Goal: Check status: Check status

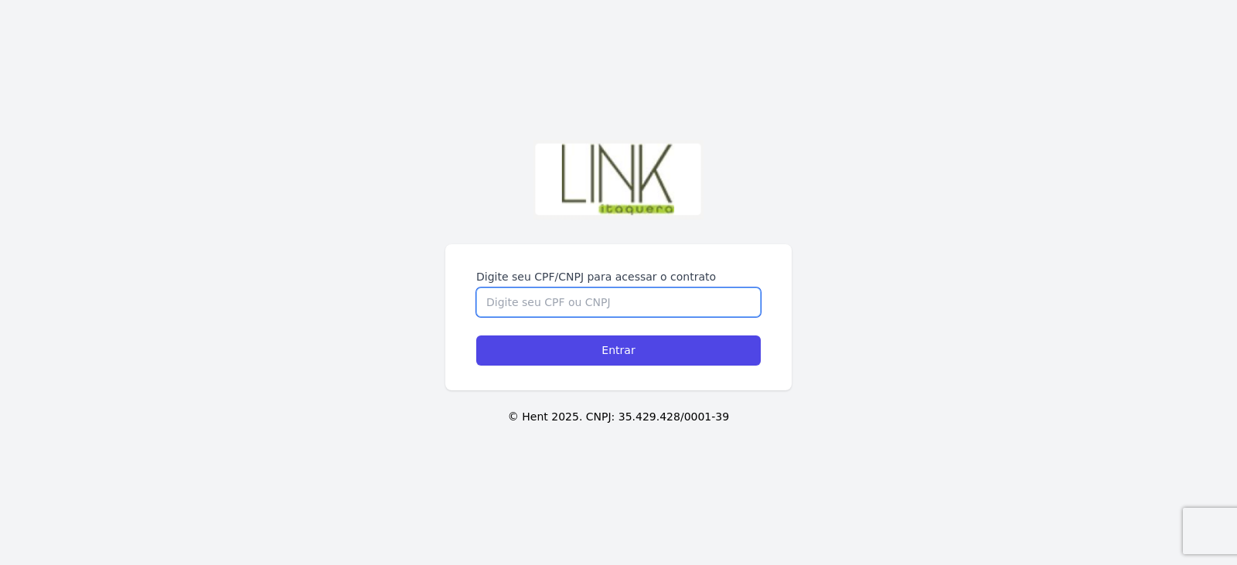
click at [621, 302] on input "Digite seu CPF/CNPJ para acessar o contrato" at bounding box center [618, 302] width 284 height 29
type input "50306211807"
click at [476, 336] on input "Entrar" at bounding box center [618, 351] width 284 height 30
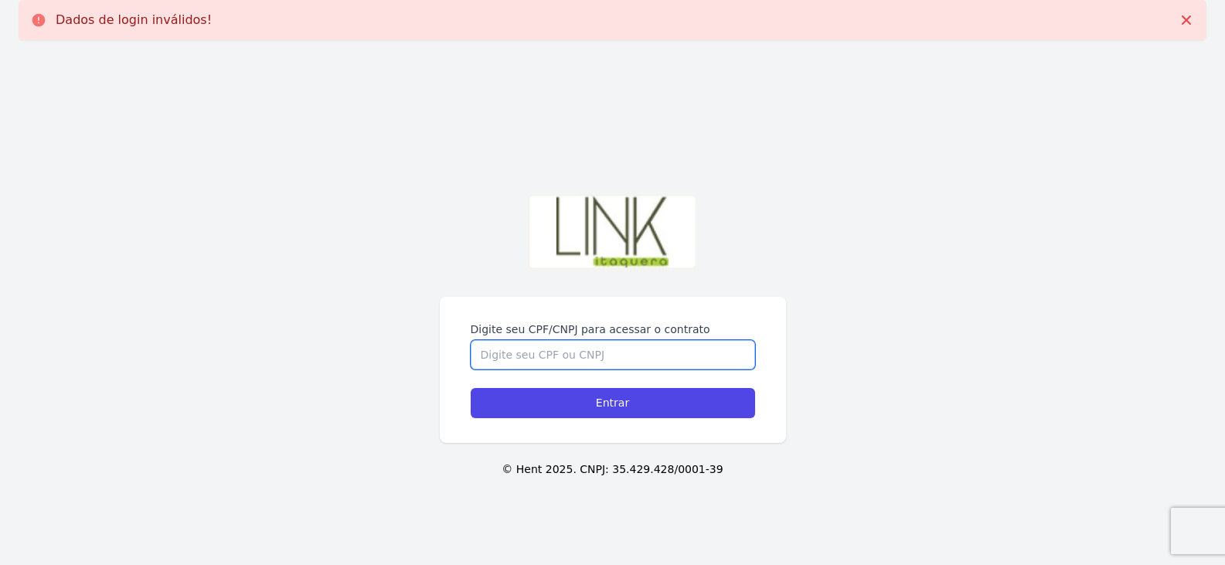
click at [548, 357] on input "Digite seu CPF/CNPJ para acessar o contrato" at bounding box center [613, 354] width 284 height 29
type input "50306211807"
click at [471, 388] on input "Entrar" at bounding box center [613, 403] width 284 height 30
click at [656, 355] on input "Digite seu CPF/CNPJ para acessar o contrato" at bounding box center [613, 354] width 284 height 29
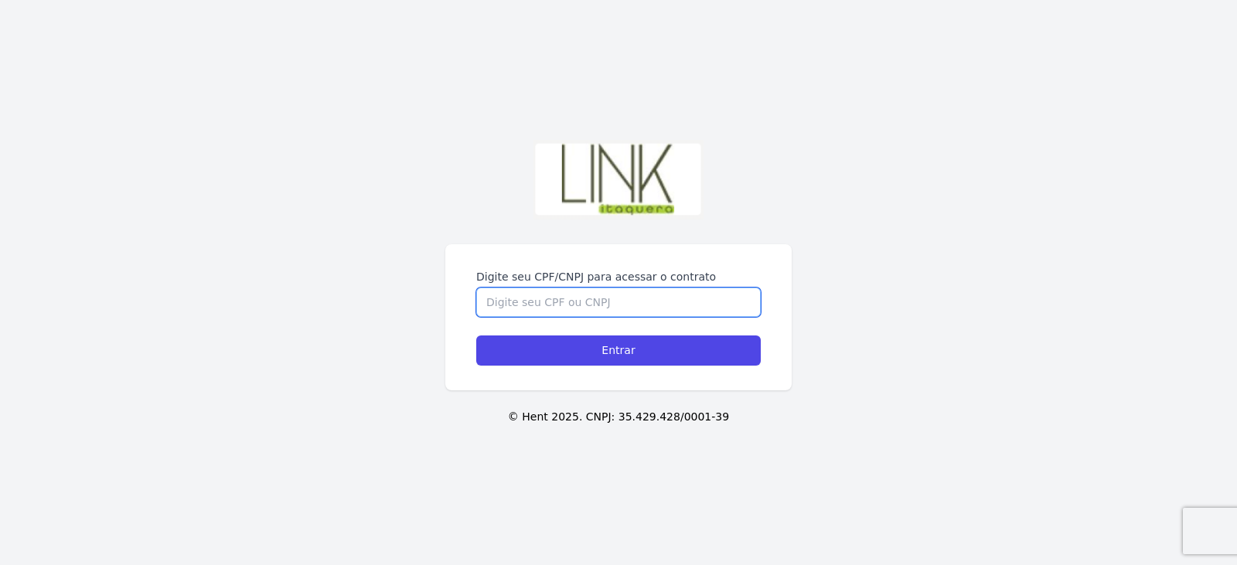
click at [621, 307] on input "Digite seu CPF/CNPJ para acessar o contrato" at bounding box center [618, 302] width 284 height 29
click at [549, 301] on input "503.062.118.07" at bounding box center [618, 302] width 284 height 29
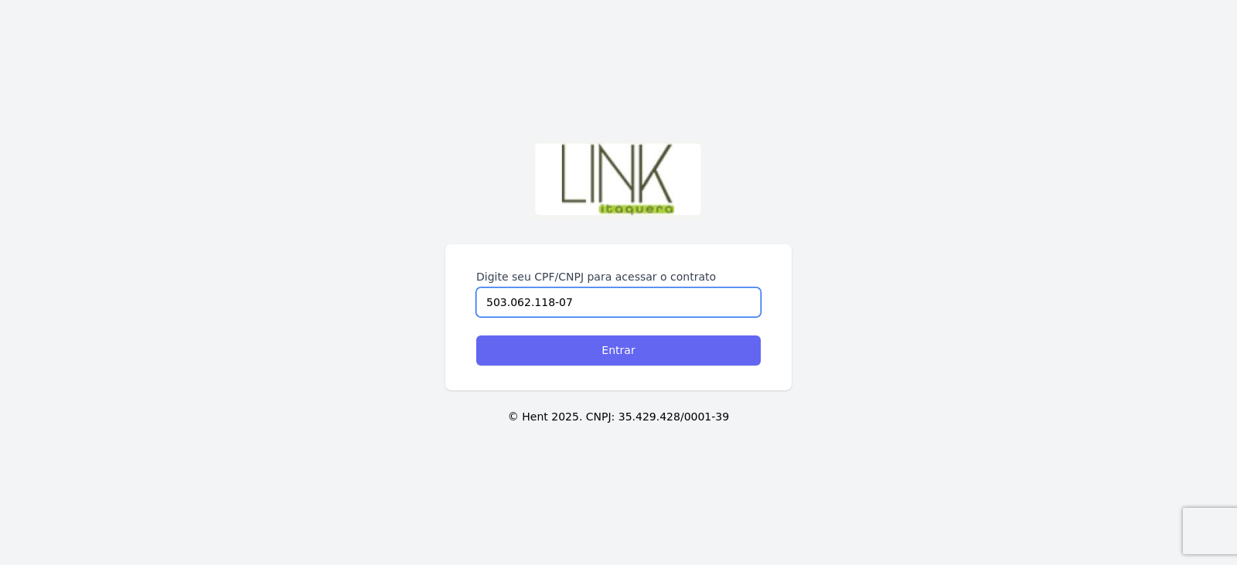
type input "503.062.118-07"
click at [557, 343] on input "Entrar" at bounding box center [618, 351] width 284 height 30
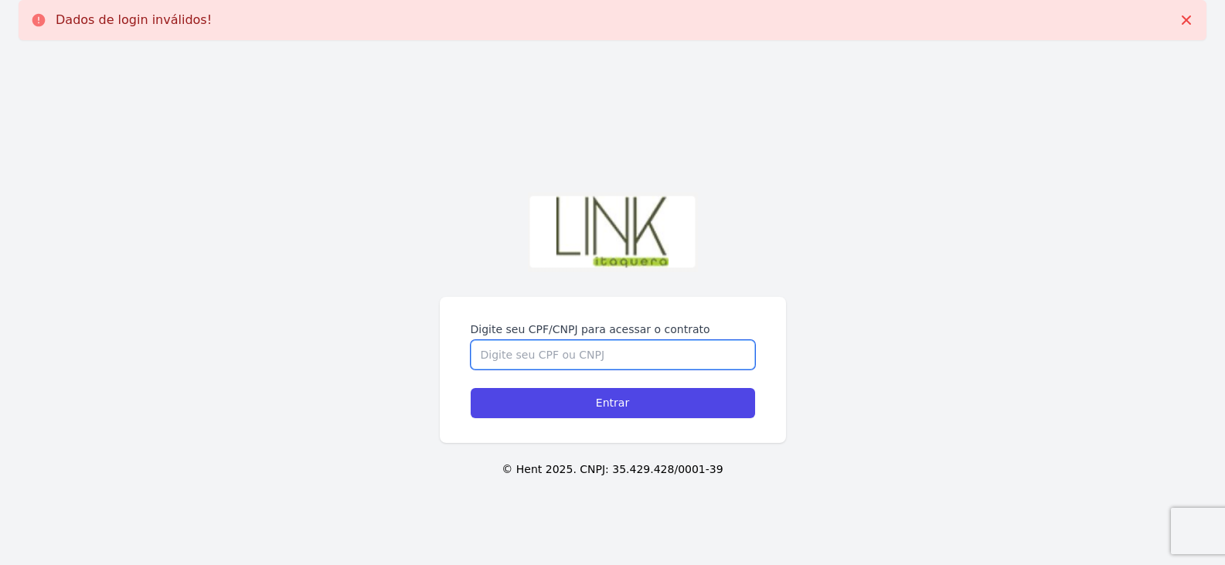
click at [543, 361] on input "Digite seu CPF/CNPJ para acessar o contrato" at bounding box center [613, 354] width 284 height 29
type input "50306211807"
click at [471, 388] on input "Entrar" at bounding box center [613, 403] width 284 height 30
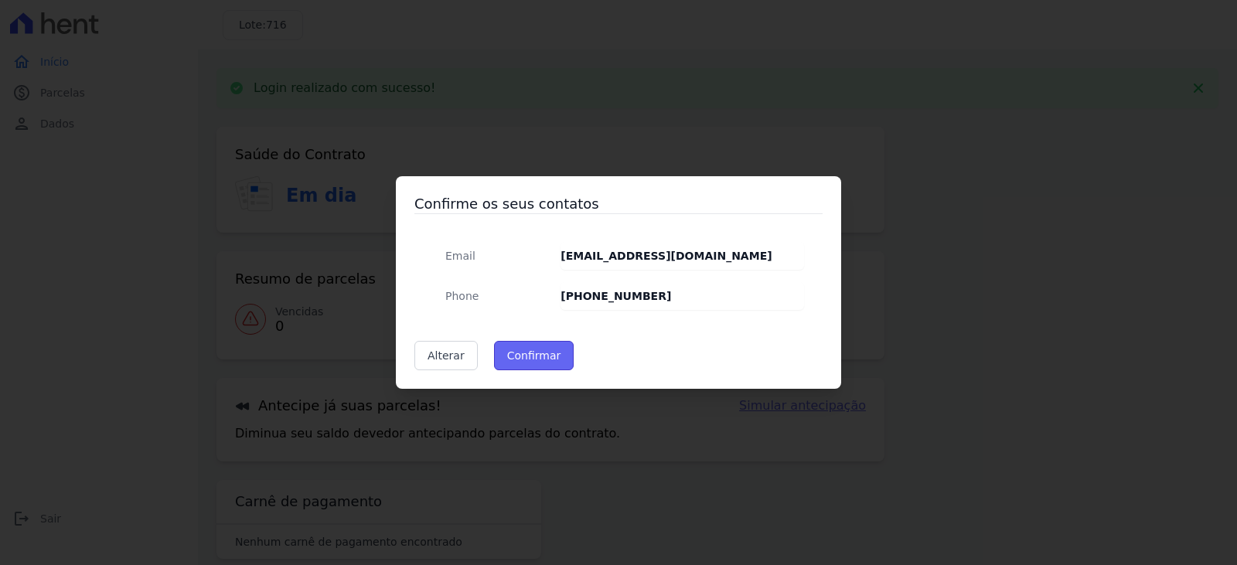
click at [543, 359] on button "Confirmar" at bounding box center [534, 355] width 80 height 29
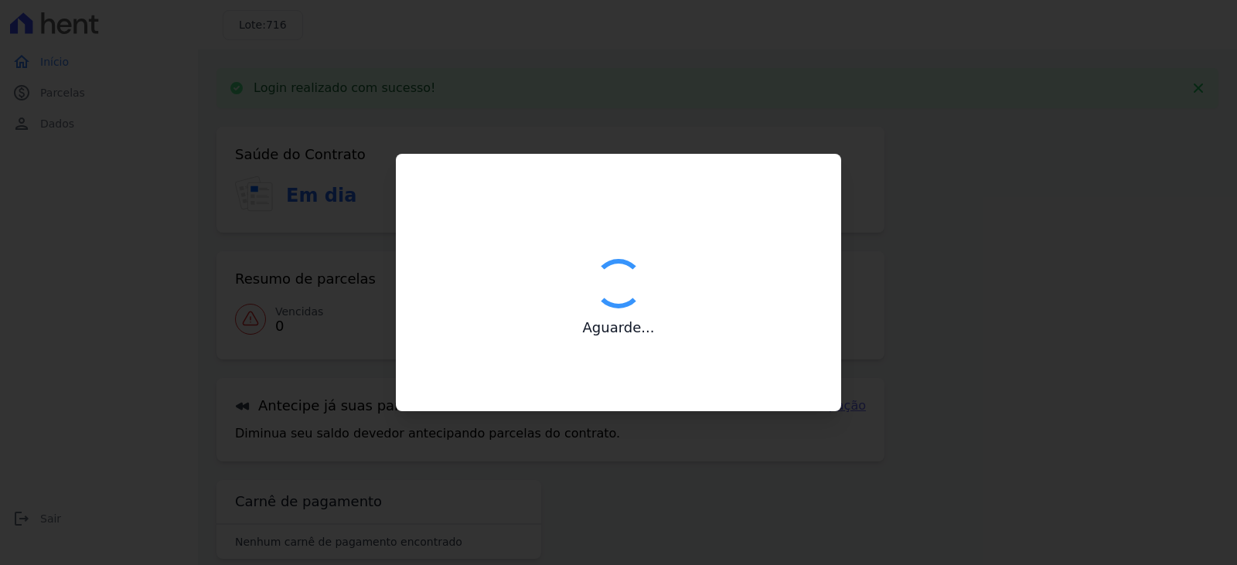
type input "Contatos confirmados com sucesso."
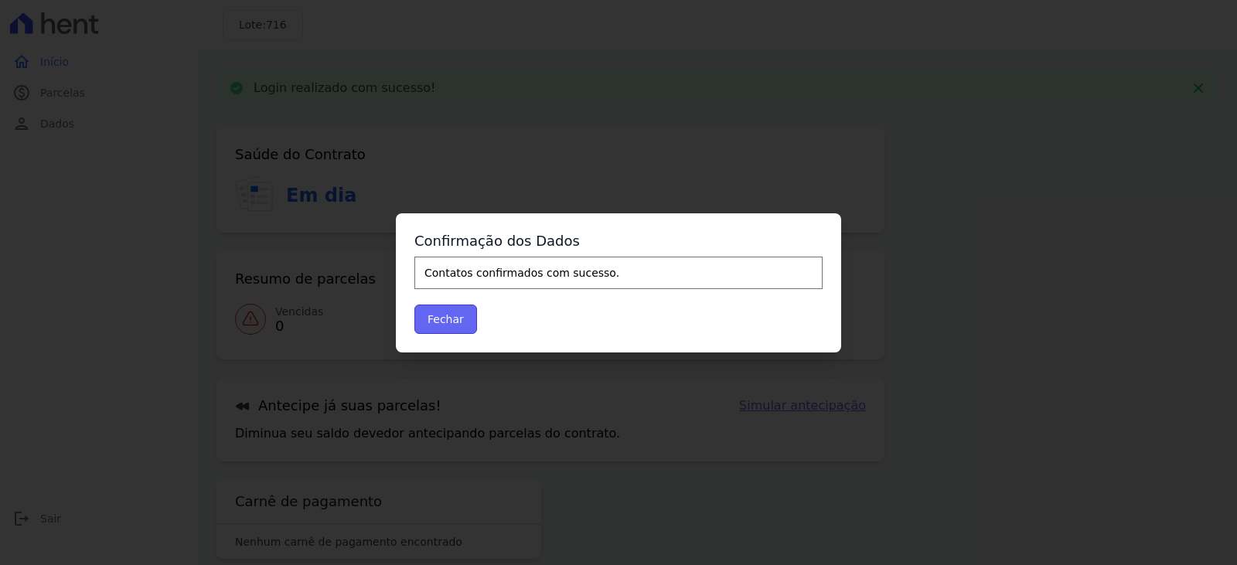
click at [460, 319] on button "Fechar" at bounding box center [445, 319] width 63 height 29
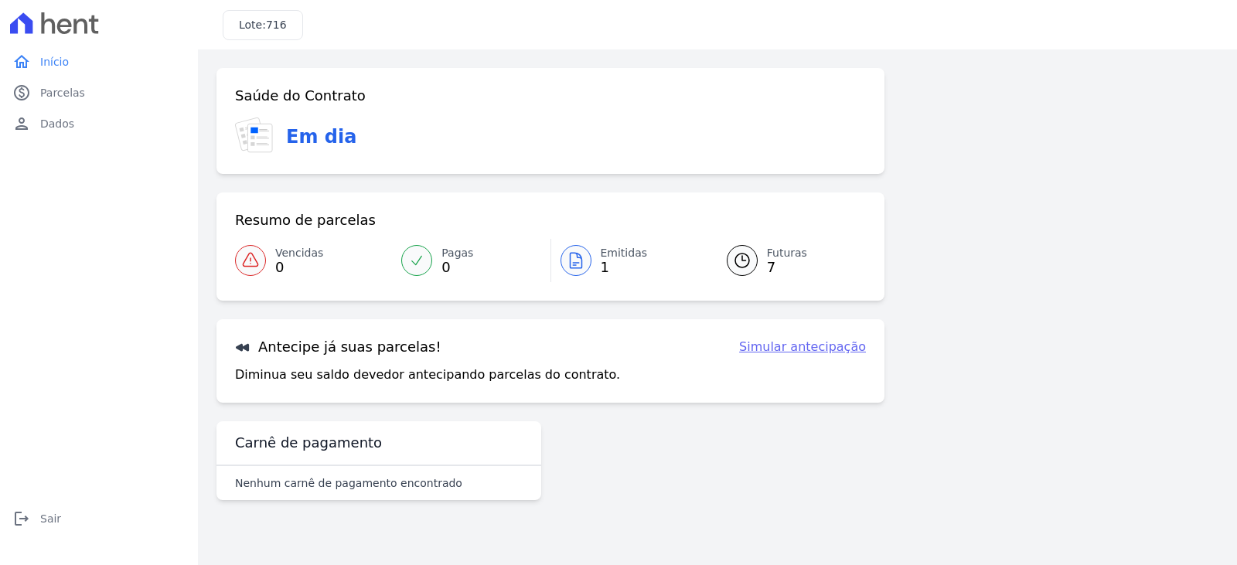
click at [737, 263] on icon at bounding box center [742, 260] width 19 height 19
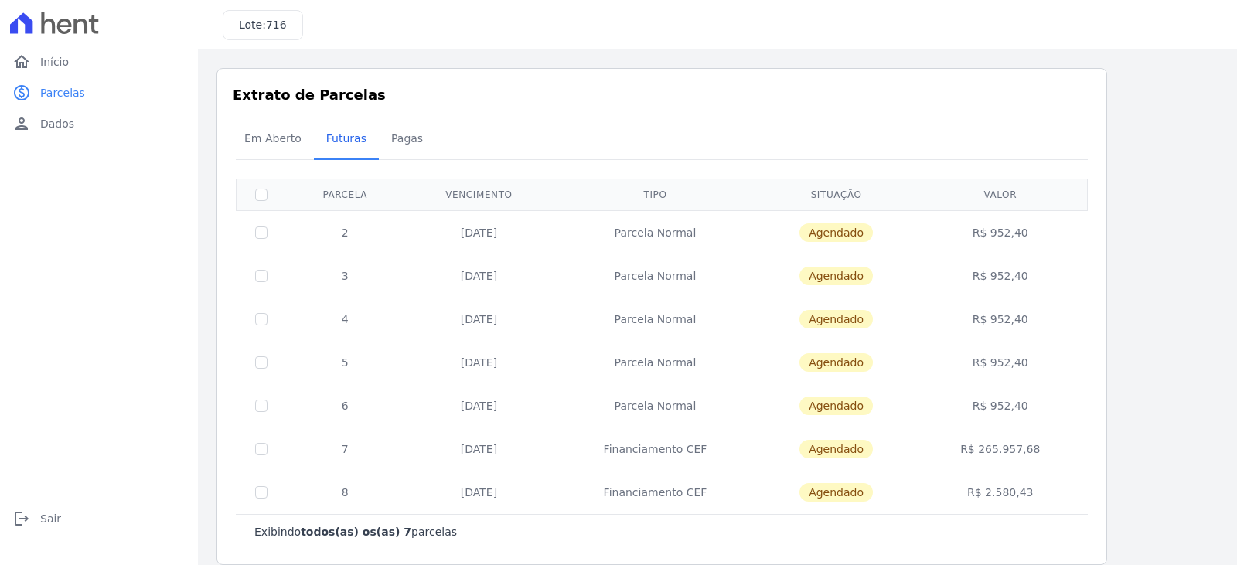
scroll to position [19, 0]
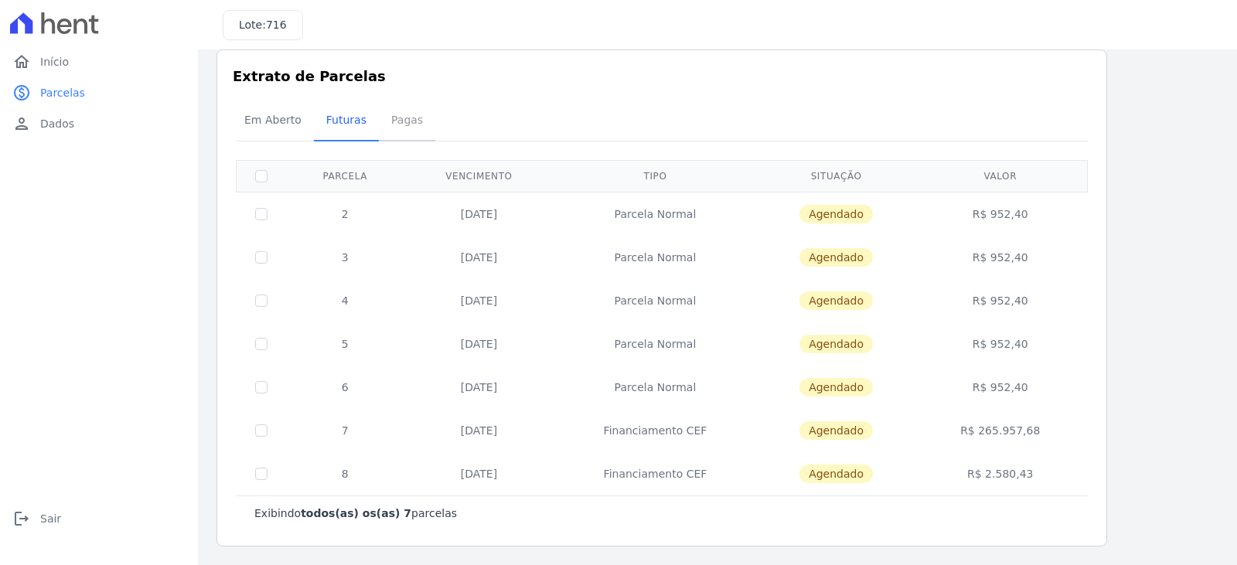
click at [382, 124] on span "Pagas" at bounding box center [407, 119] width 50 height 31
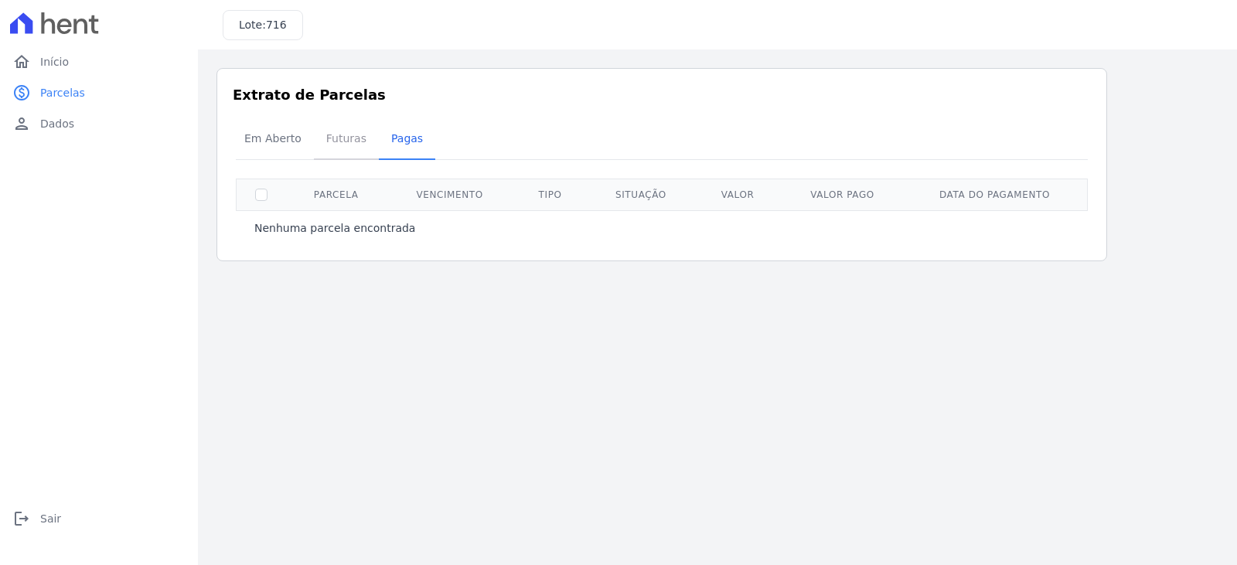
click at [343, 141] on span "Futuras" at bounding box center [346, 138] width 59 height 31
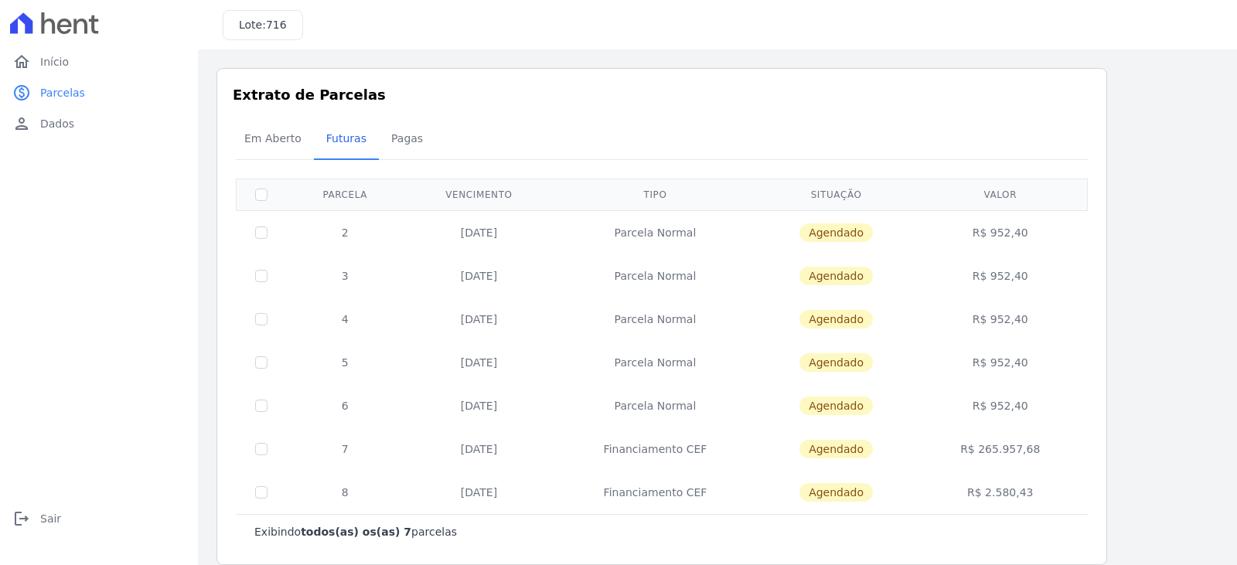
scroll to position [19, 0]
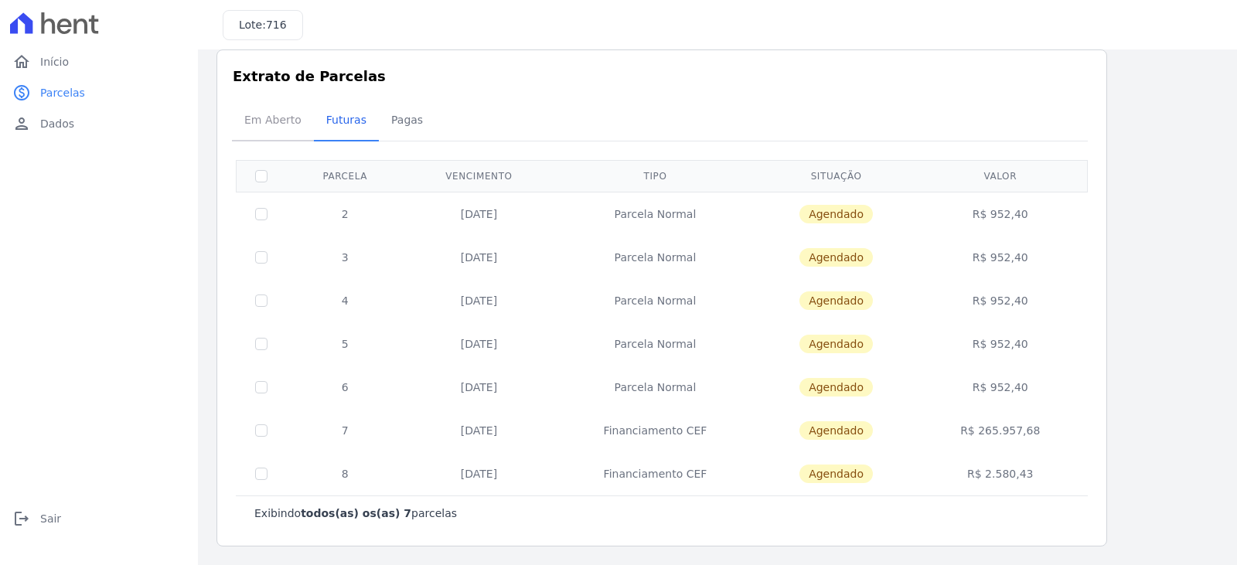
click at [281, 122] on span "Em Aberto" at bounding box center [273, 119] width 76 height 31
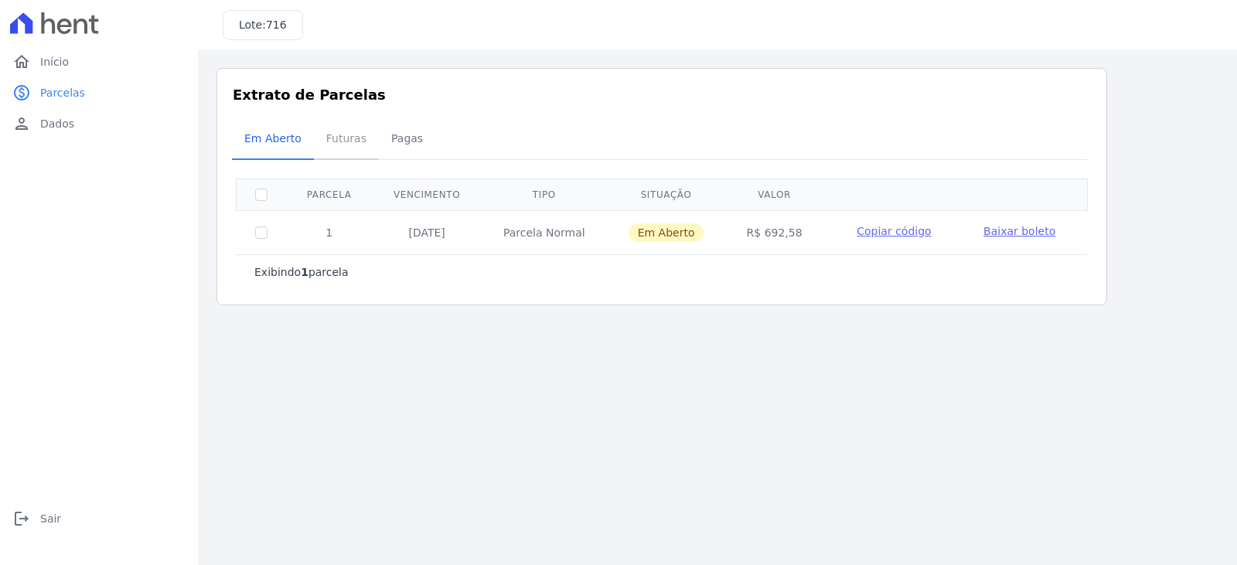
click at [335, 141] on span "Futuras" at bounding box center [346, 138] width 59 height 31
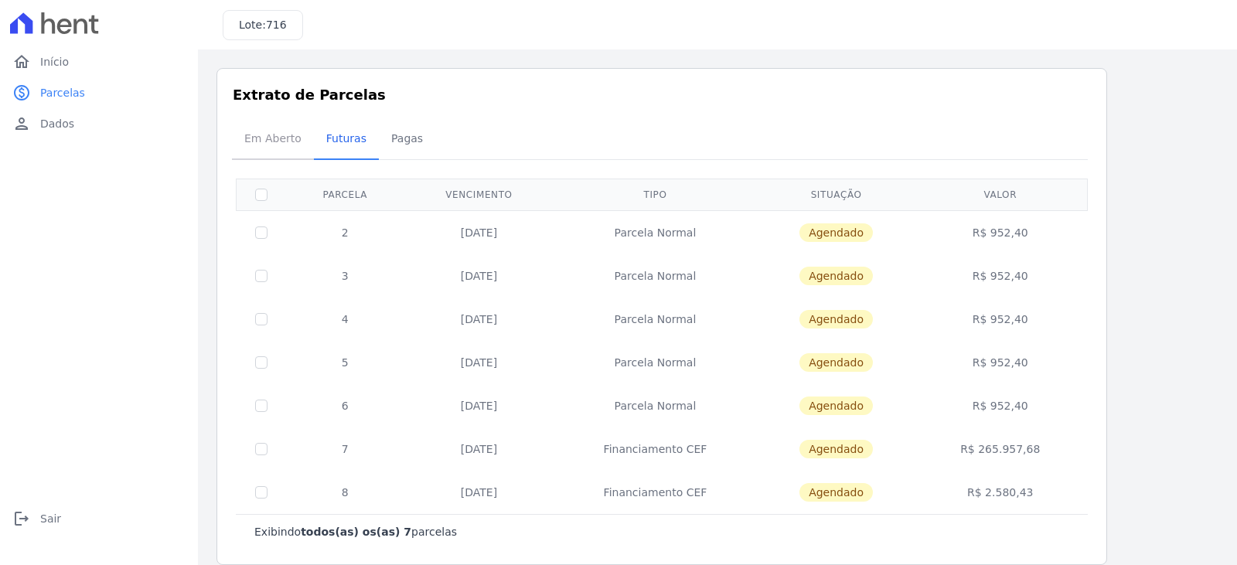
click at [288, 145] on span "Em Aberto" at bounding box center [273, 138] width 76 height 31
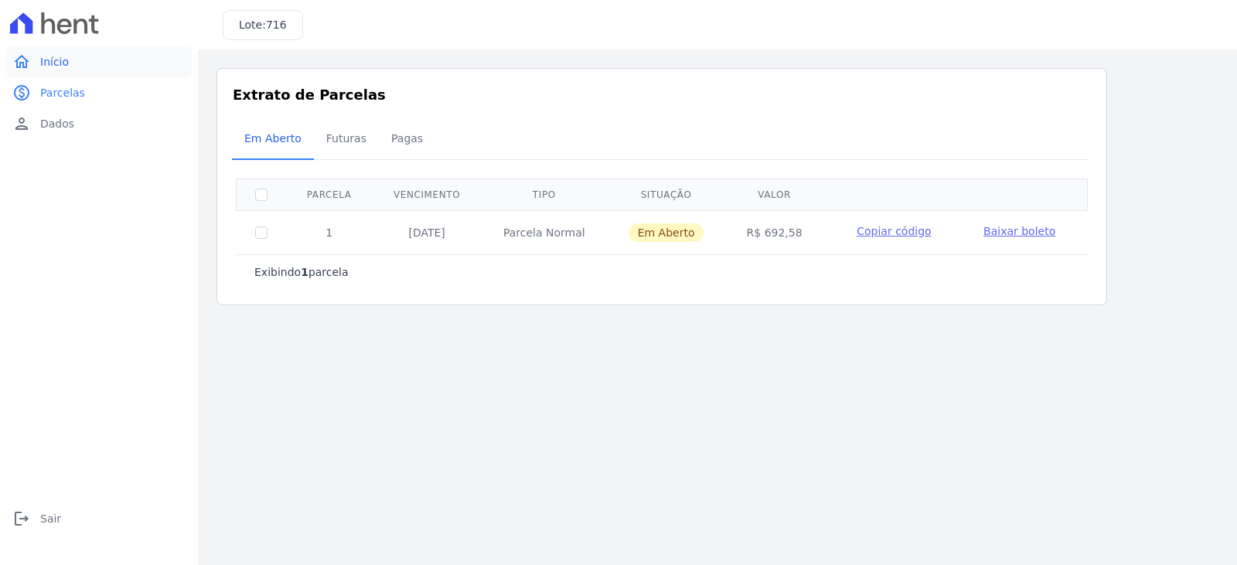
click at [109, 70] on link "home Início" at bounding box center [99, 61] width 186 height 31
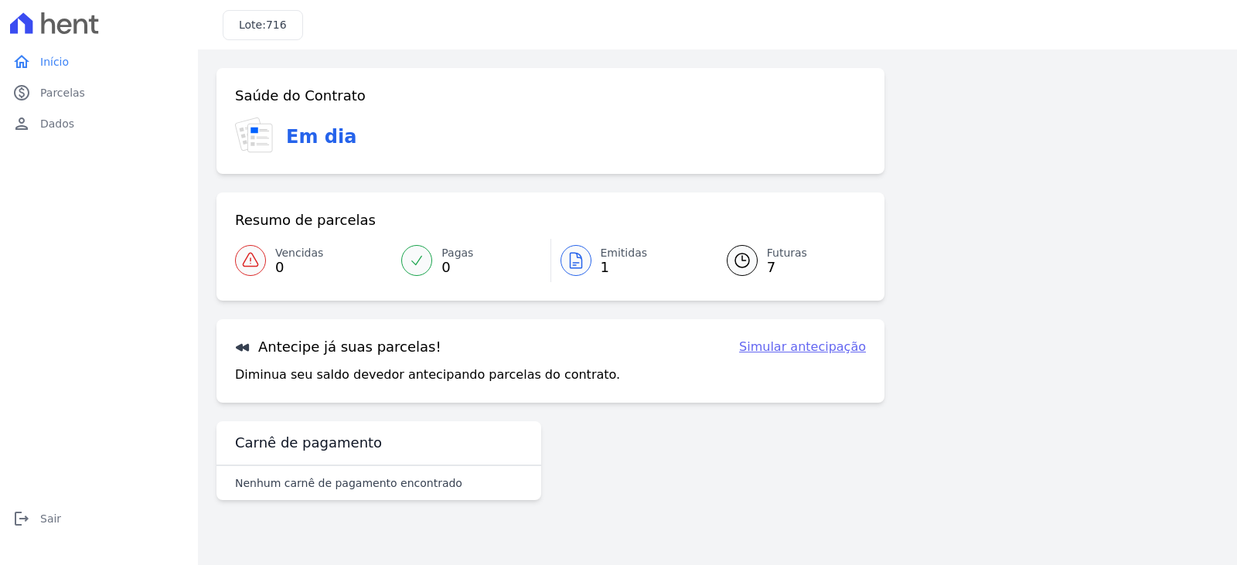
click at [741, 261] on icon at bounding box center [742, 260] width 19 height 19
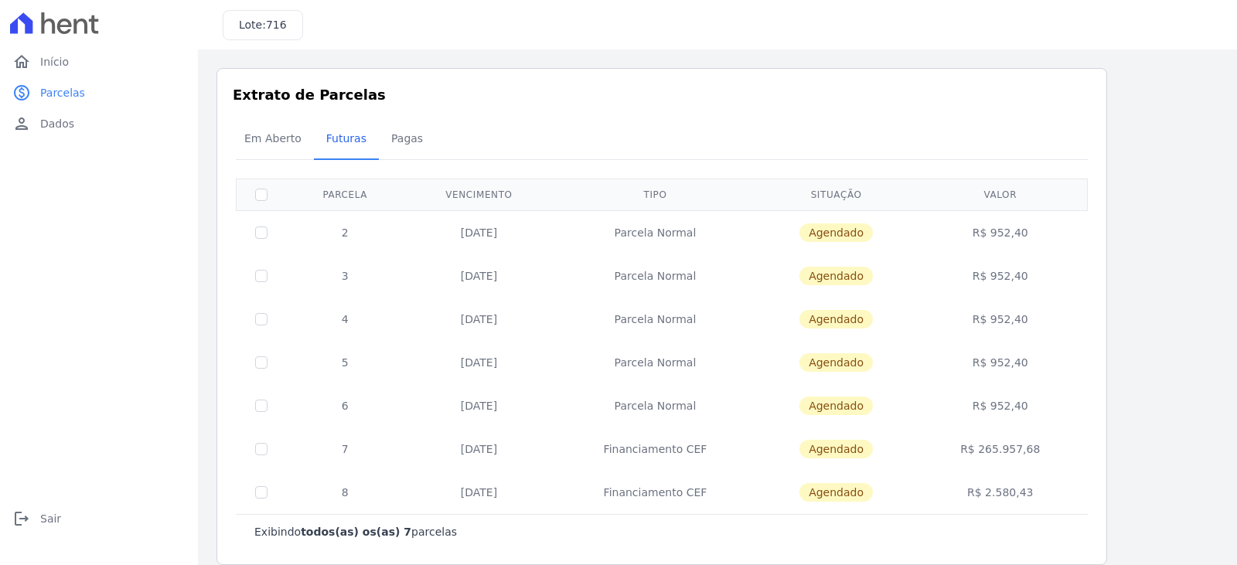
scroll to position [19, 0]
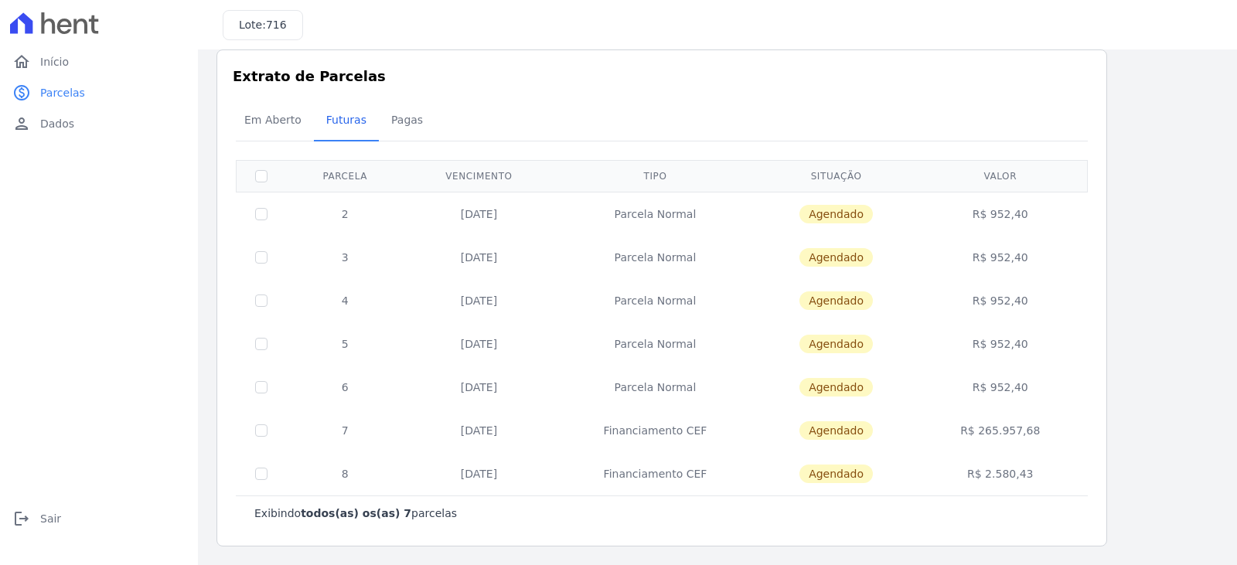
drag, startPoint x: 995, startPoint y: 230, endPoint x: 1026, endPoint y: 227, distance: 31.1
click at [1026, 227] on td "R$ 952,40" at bounding box center [1000, 214] width 169 height 44
copy td "952,40"
click at [1183, 112] on div "Listagem de parcelas Baixar PDF Extrato de Parcelas Em Aberto Futuras Pagas 0 s…" at bounding box center [717, 297] width 1002 height 497
drag, startPoint x: 993, startPoint y: 215, endPoint x: 1027, endPoint y: 215, distance: 34.0
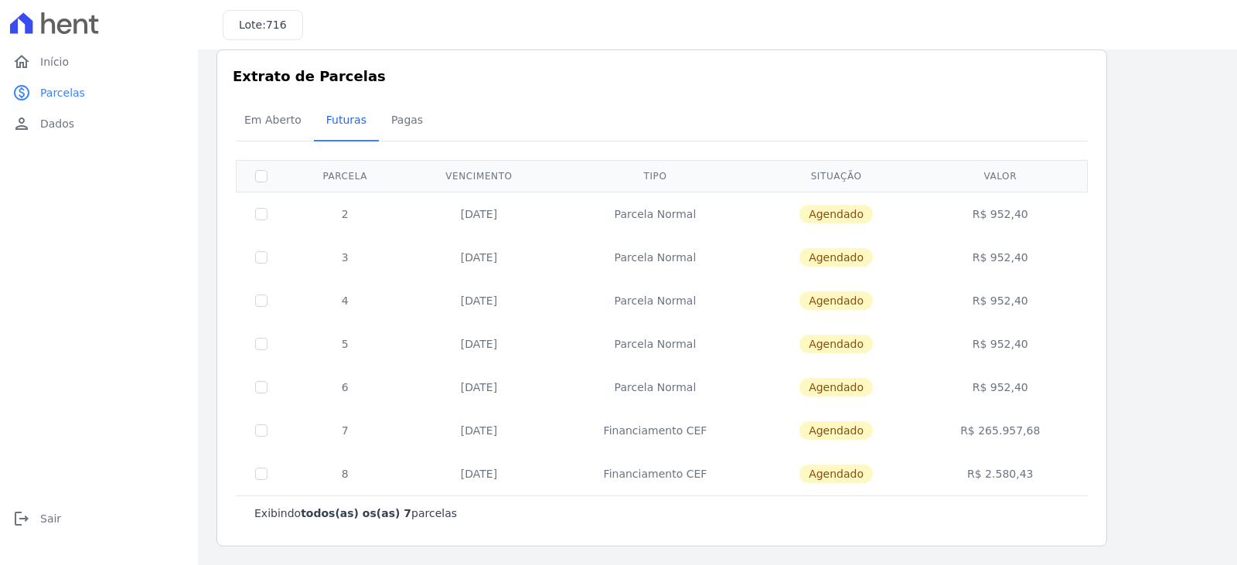
click at [1027, 215] on td "R$ 952,40" at bounding box center [1000, 214] width 169 height 44
click at [1096, 222] on div "Extrato de Parcelas Em Aberto Futuras Pagas 0 selecionada(s) Exibindo todos(as)…" at bounding box center [661, 297] width 891 height 497
click at [274, 134] on span "Em Aberto" at bounding box center [273, 119] width 76 height 31
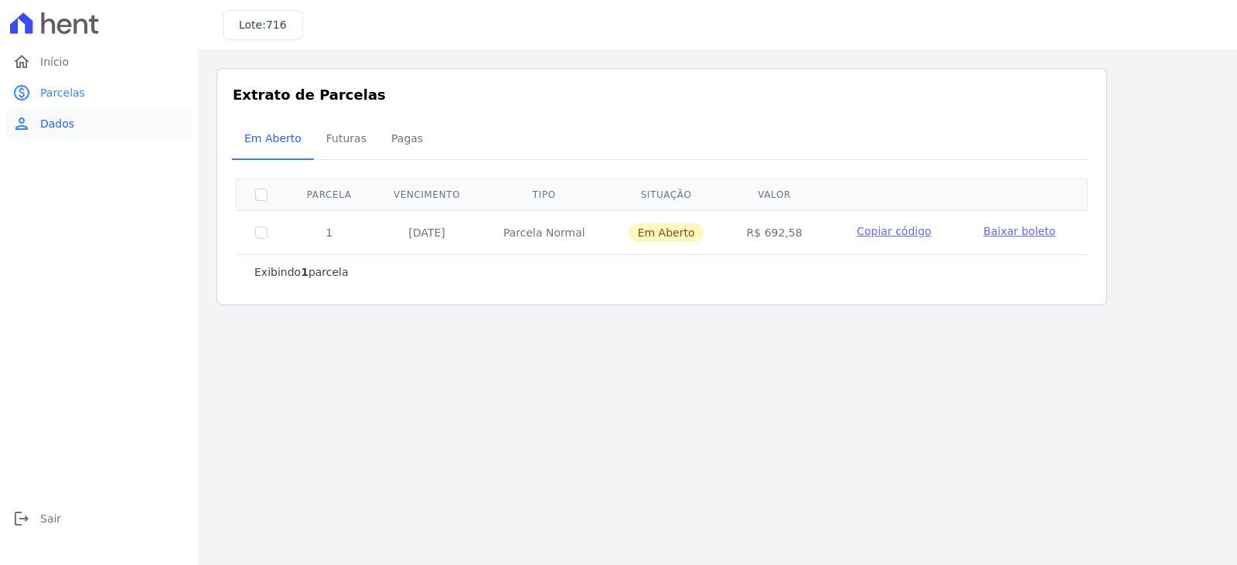
click at [92, 118] on link "person Dados" at bounding box center [99, 123] width 186 height 31
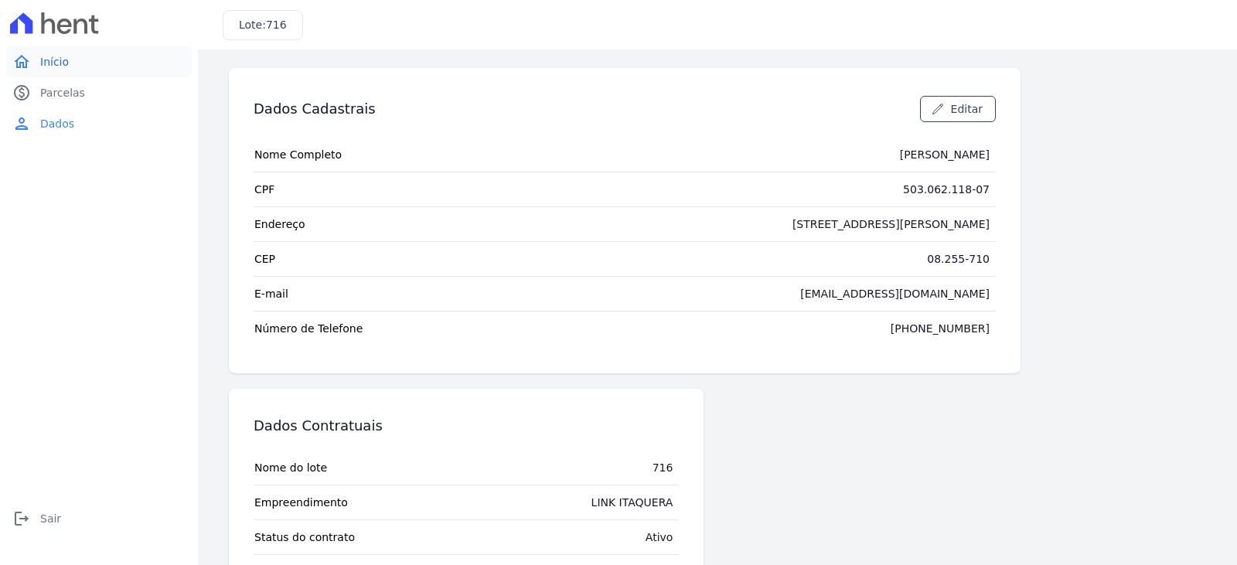
click at [104, 57] on link "home Início" at bounding box center [99, 61] width 186 height 31
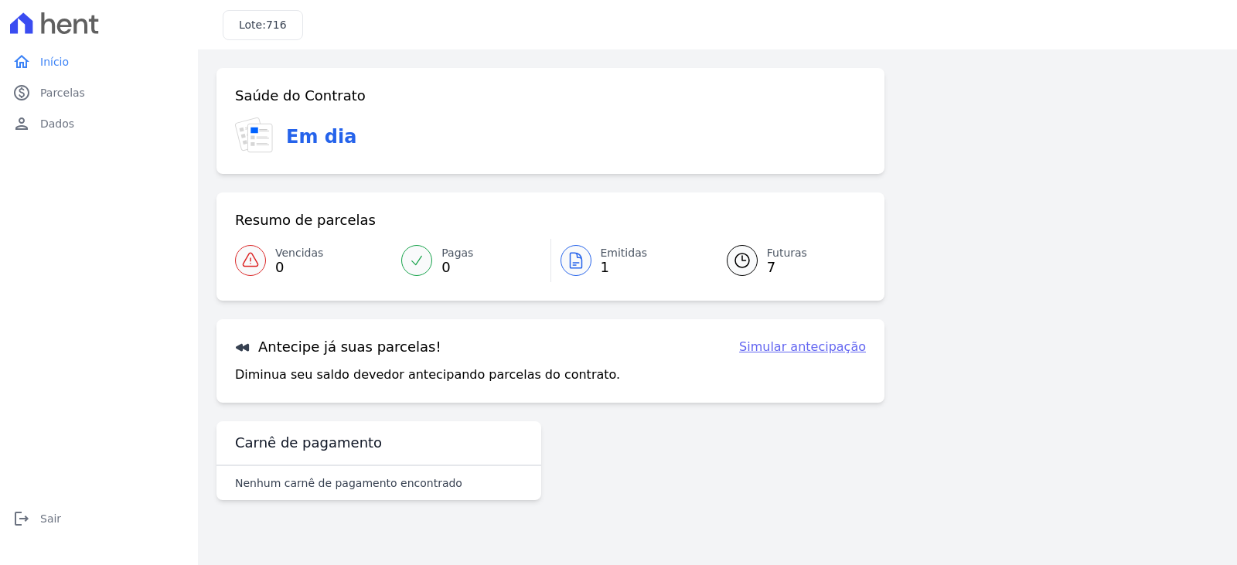
click at [741, 262] on icon at bounding box center [742, 260] width 19 height 19
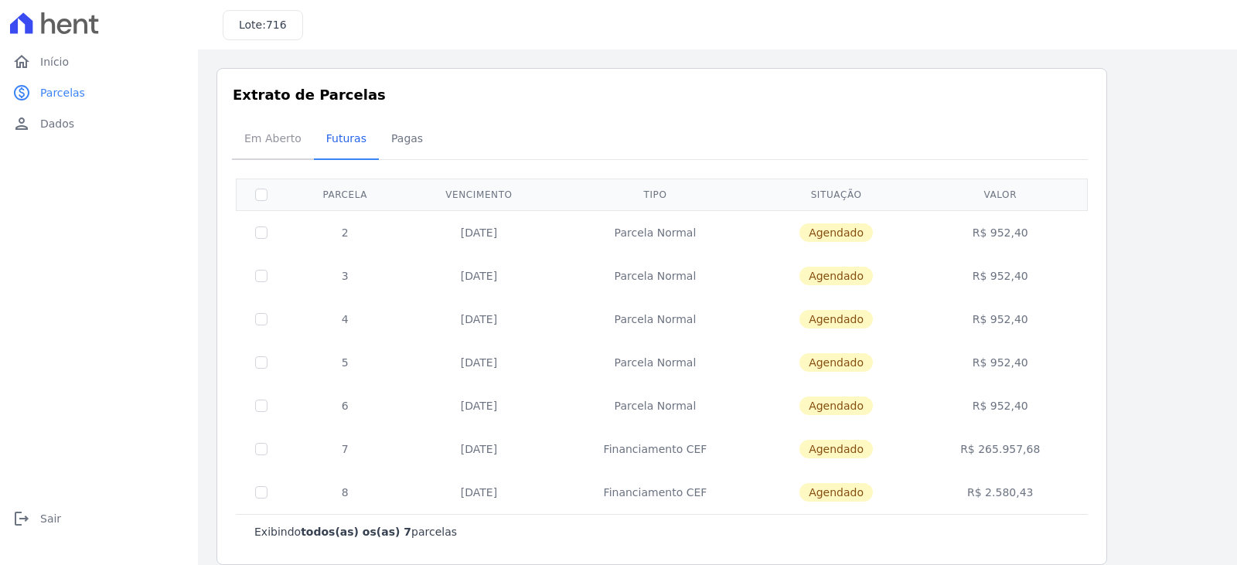
click at [265, 137] on span "Em Aberto" at bounding box center [273, 138] width 76 height 31
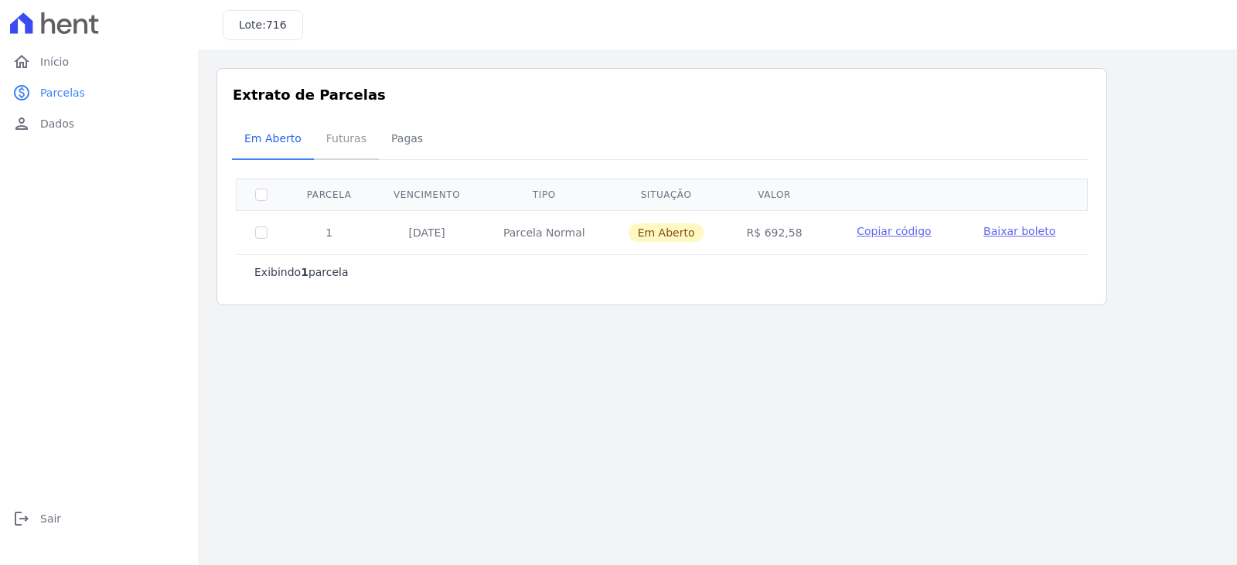
click at [332, 141] on span "Futuras" at bounding box center [346, 138] width 59 height 31
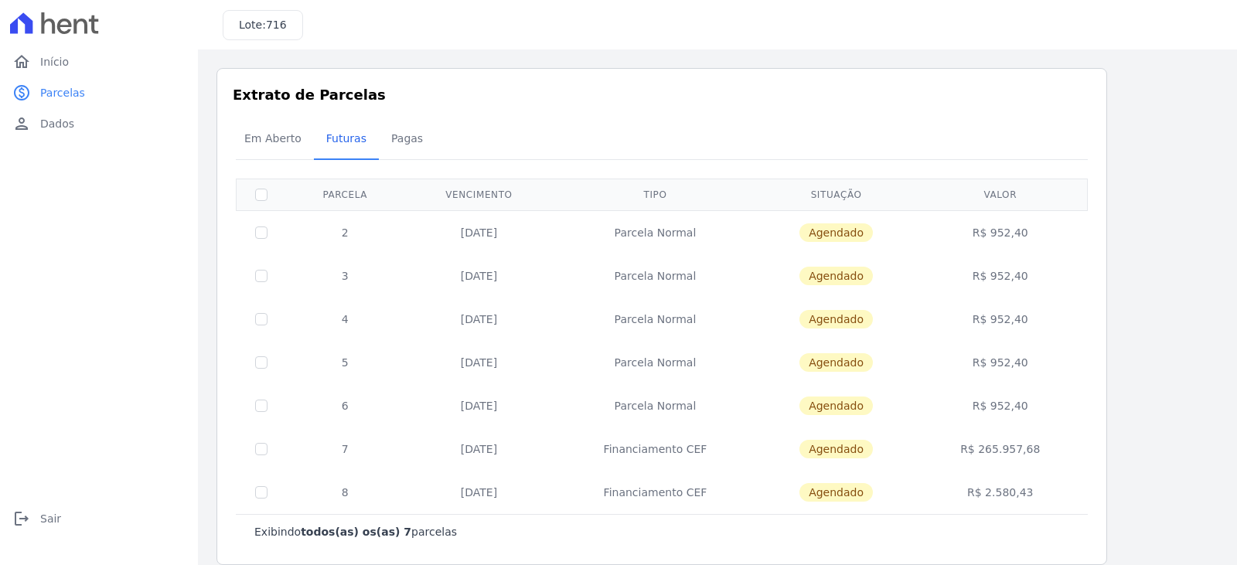
scroll to position [19, 0]
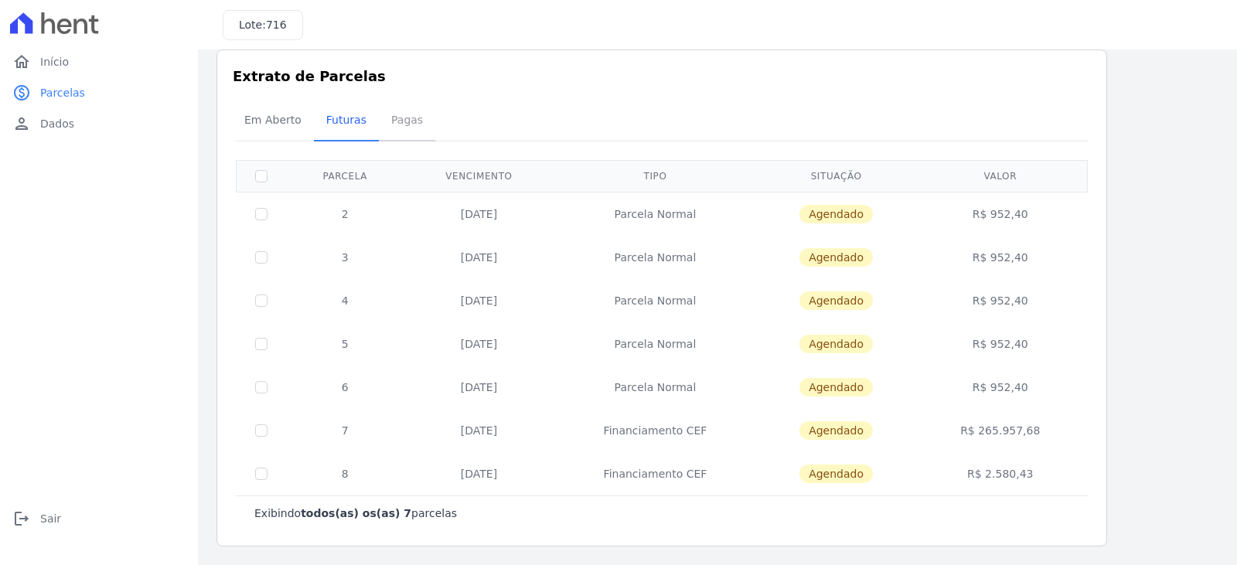
click at [397, 125] on span "Pagas" at bounding box center [407, 119] width 50 height 31
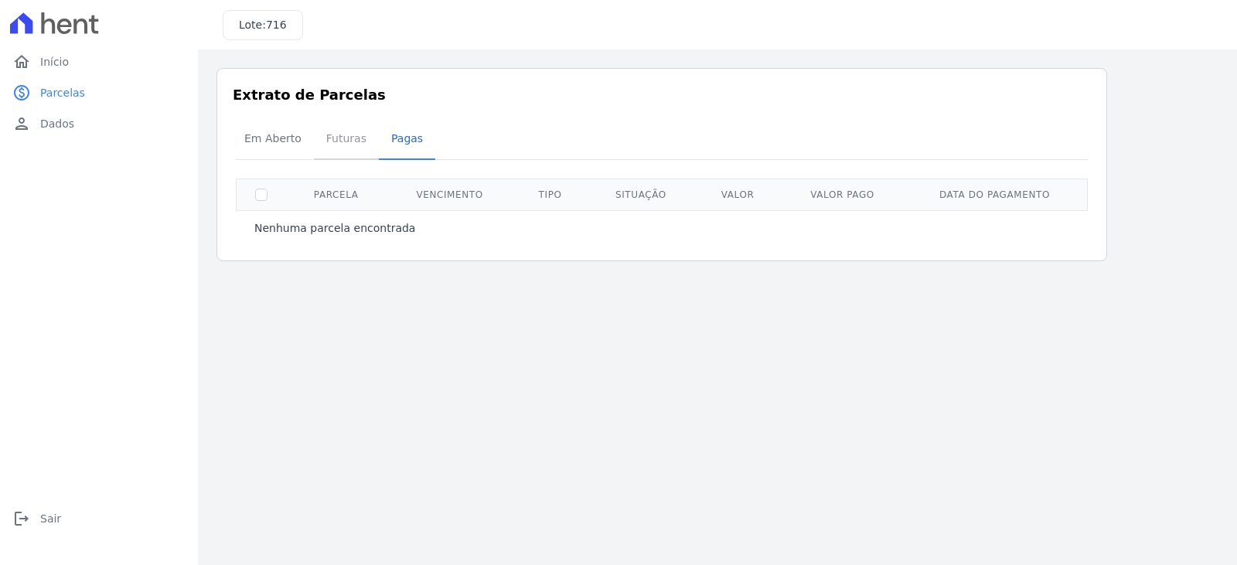
click at [349, 131] on span "Futuras" at bounding box center [346, 138] width 59 height 31
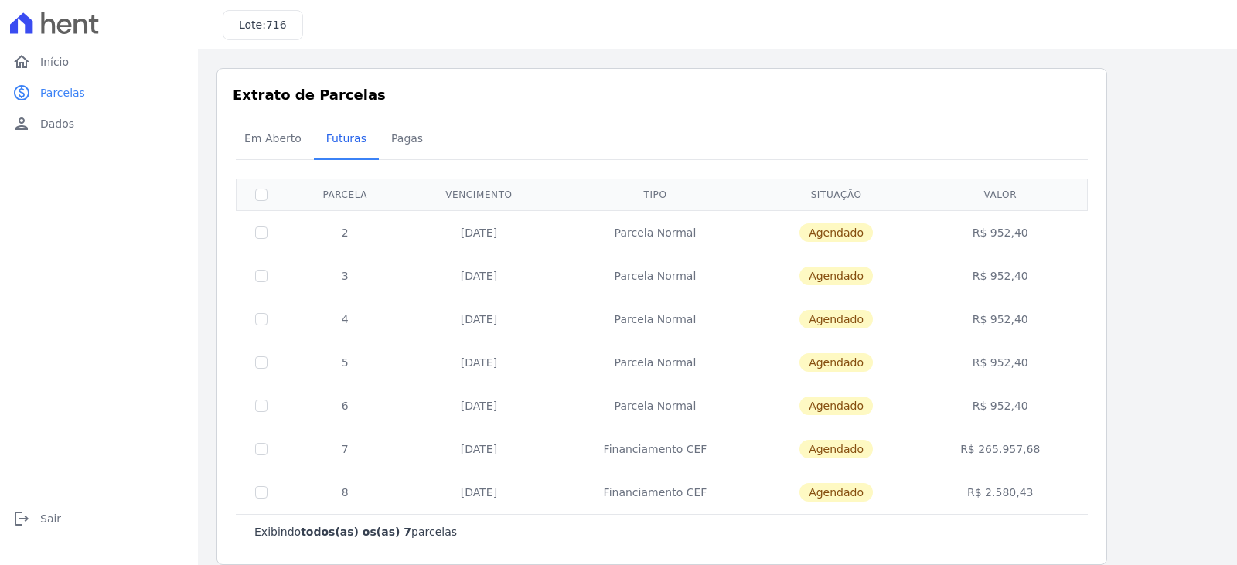
scroll to position [19, 0]
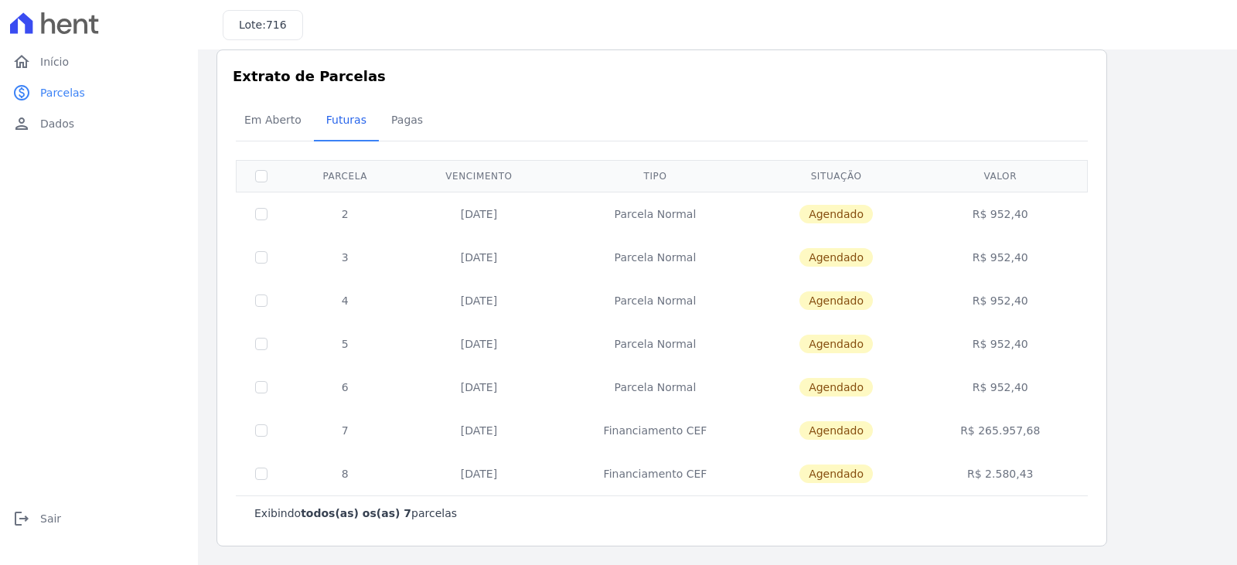
drag, startPoint x: 993, startPoint y: 213, endPoint x: 1010, endPoint y: 213, distance: 17.0
click at [1010, 213] on td "R$ 952,40" at bounding box center [1000, 214] width 169 height 44
copy td "952"
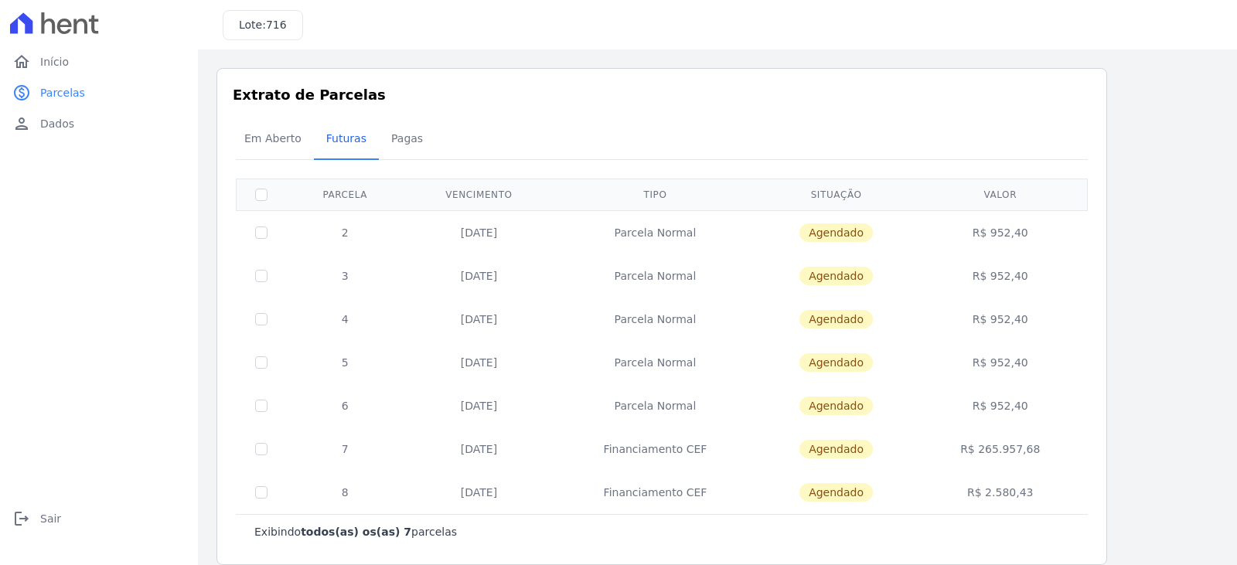
click at [1071, 240] on td "R$ 952,40" at bounding box center [1000, 232] width 169 height 44
drag, startPoint x: 993, startPoint y: 230, endPoint x: 1031, endPoint y: 230, distance: 38.7
click at [1031, 230] on td "R$ 952,40" at bounding box center [1000, 232] width 169 height 44
copy td "952,40"
click at [292, 146] on span "Em Aberto" at bounding box center [273, 138] width 76 height 31
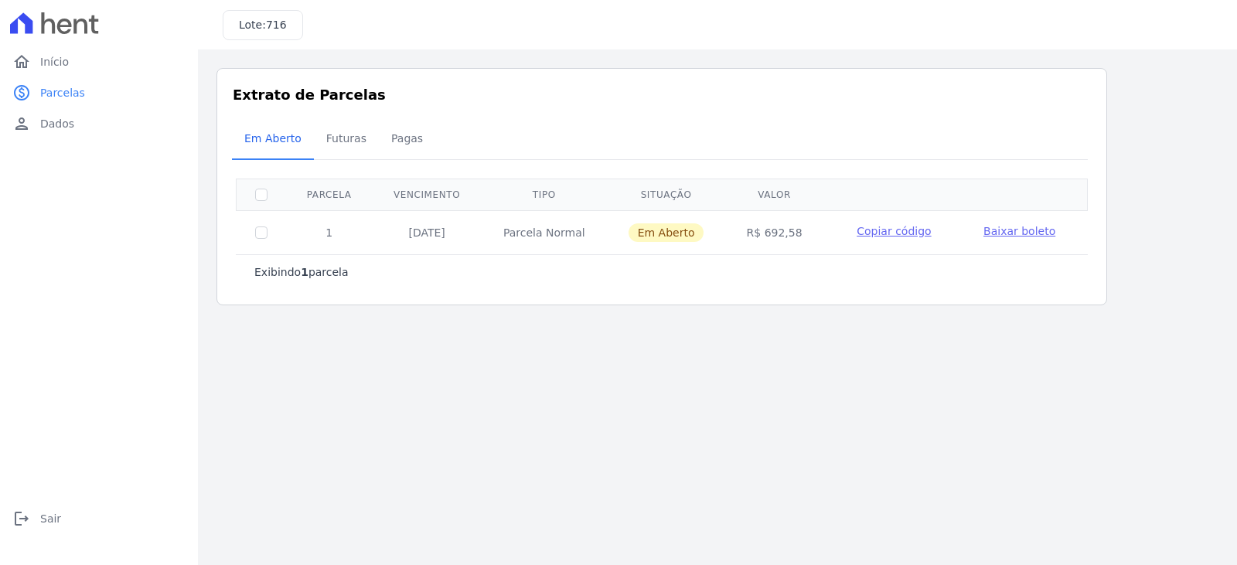
click at [764, 230] on td "R$ 692,58" at bounding box center [773, 232] width 97 height 44
drag, startPoint x: 761, startPoint y: 230, endPoint x: 792, endPoint y: 230, distance: 30.9
click at [792, 230] on td "R$ 692,58" at bounding box center [773, 232] width 97 height 44
copy td "692,58"
click at [301, 141] on span "Em Aberto" at bounding box center [273, 138] width 76 height 31
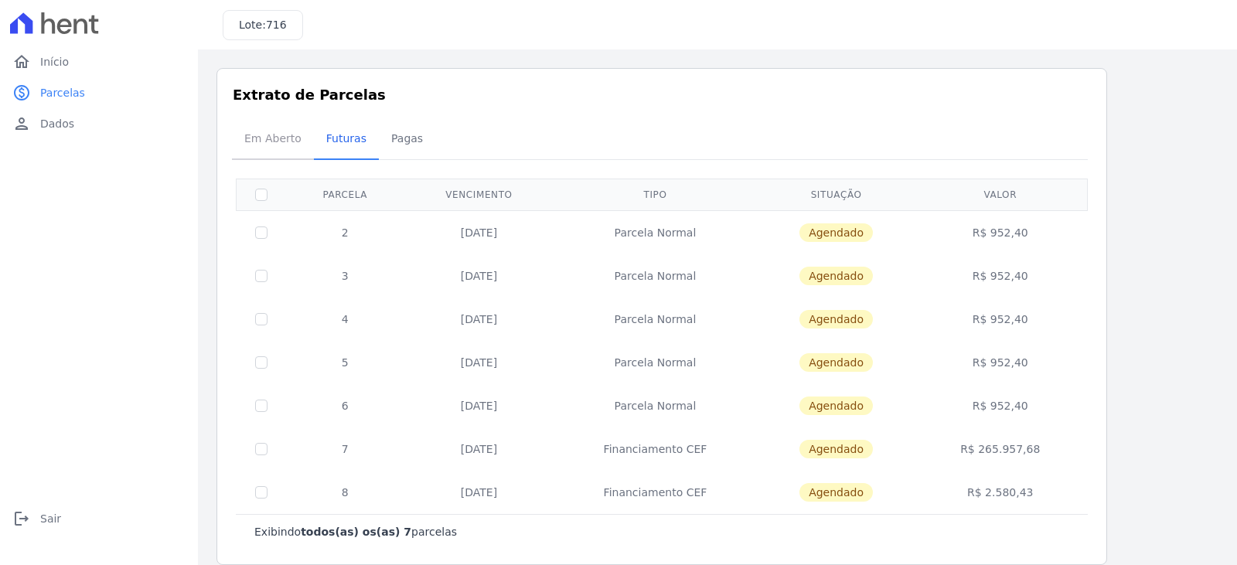
click at [282, 152] on span "Em Aberto" at bounding box center [273, 138] width 76 height 31
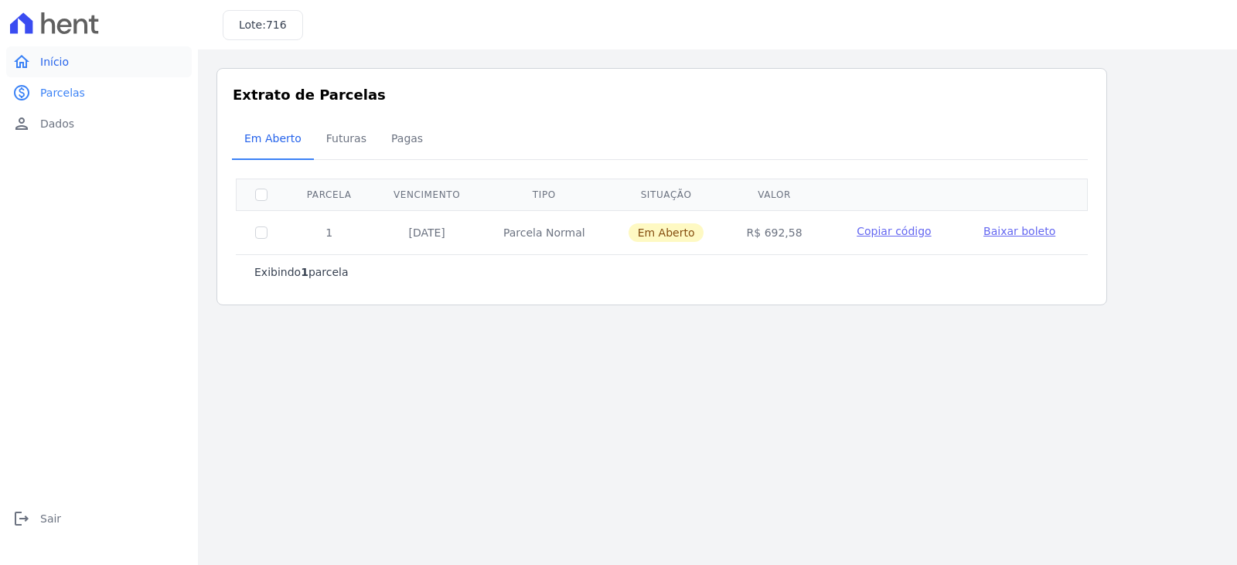
click at [83, 63] on link "home Início" at bounding box center [99, 61] width 186 height 31
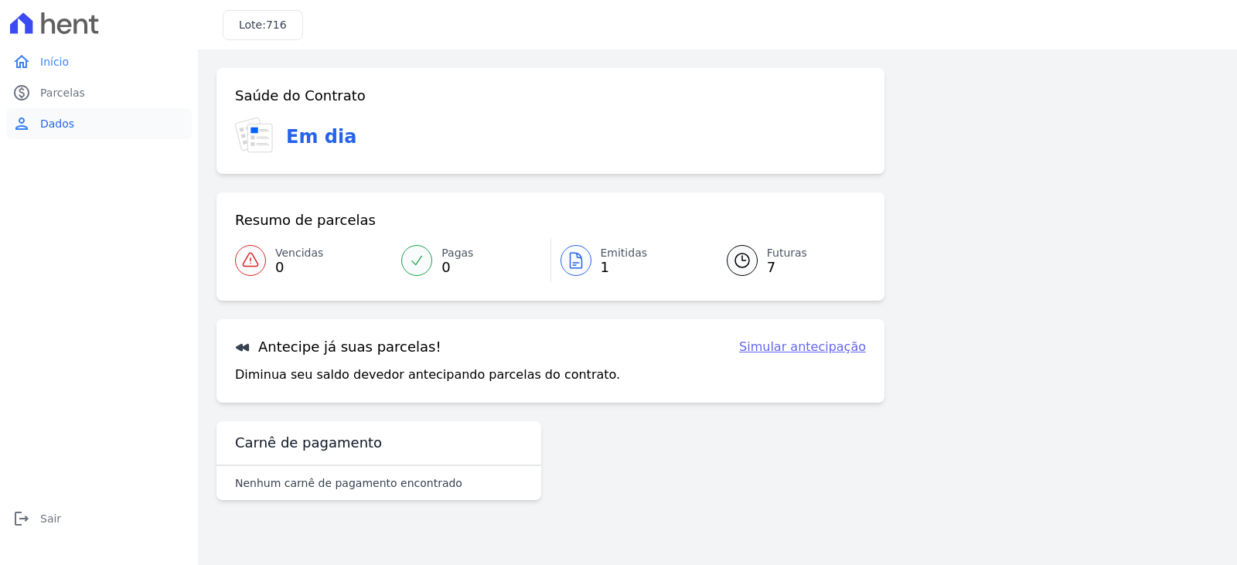
click at [102, 120] on link "person Dados" at bounding box center [99, 123] width 186 height 31
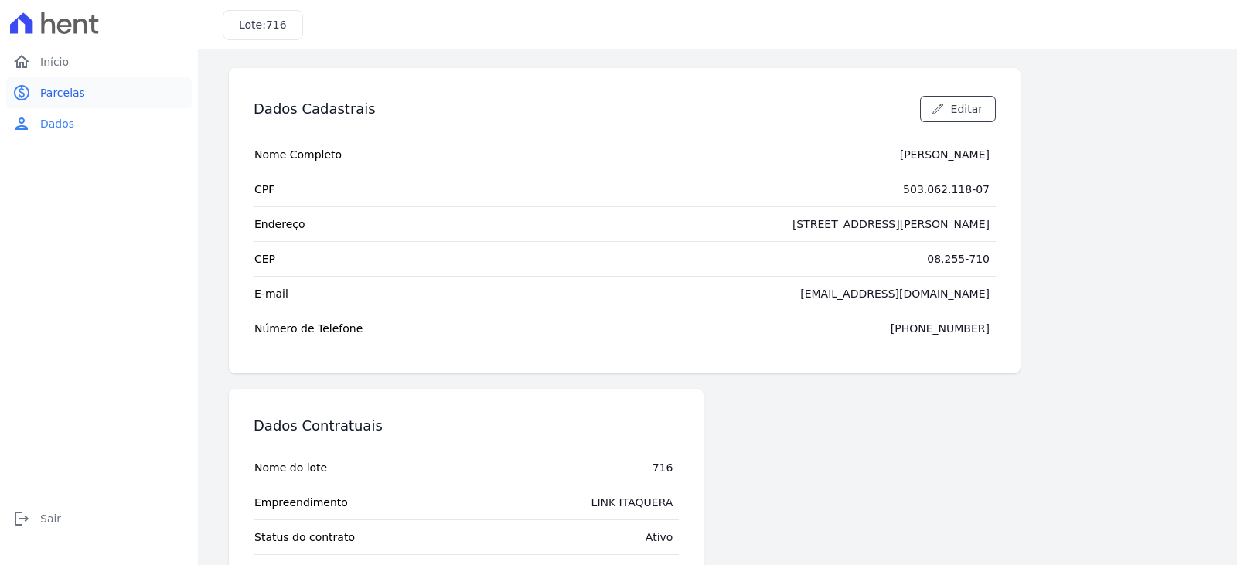
click at [91, 94] on link "paid Parcelas" at bounding box center [99, 92] width 186 height 31
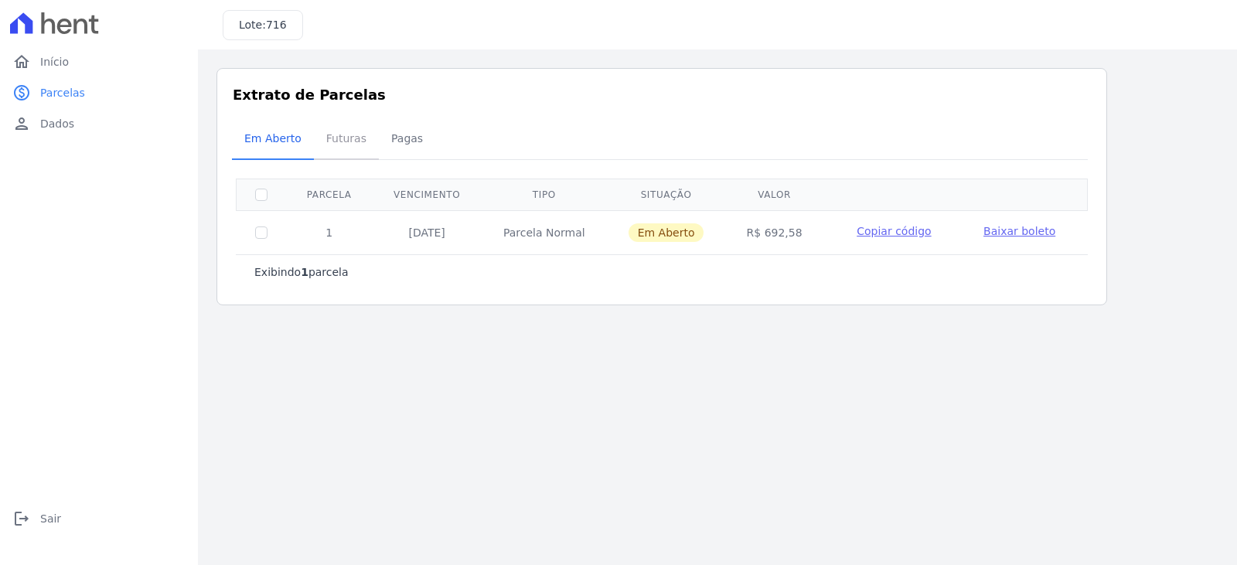
click at [327, 142] on span "Futuras" at bounding box center [346, 138] width 59 height 31
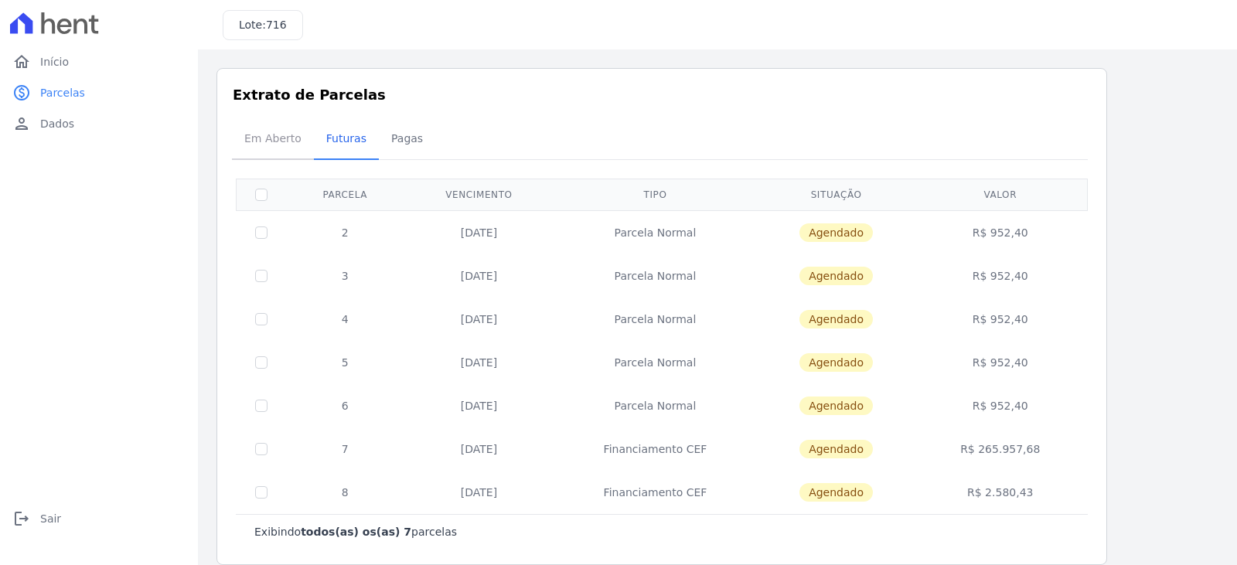
click at [292, 149] on span "Em Aberto" at bounding box center [273, 138] width 76 height 31
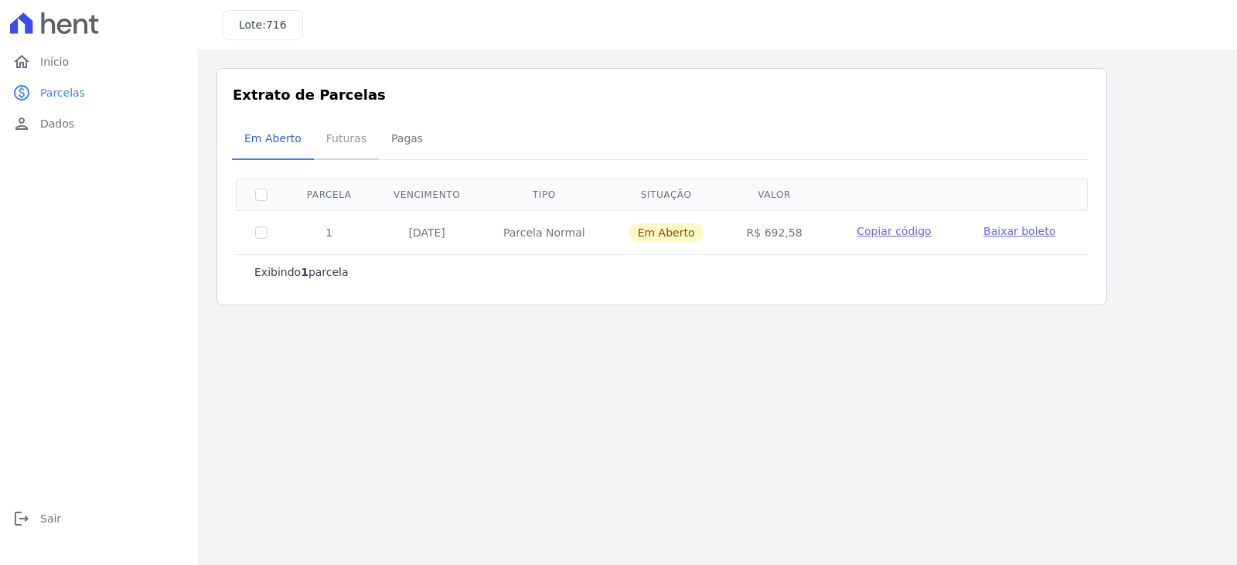
click at [333, 149] on span "Futuras" at bounding box center [346, 138] width 59 height 31
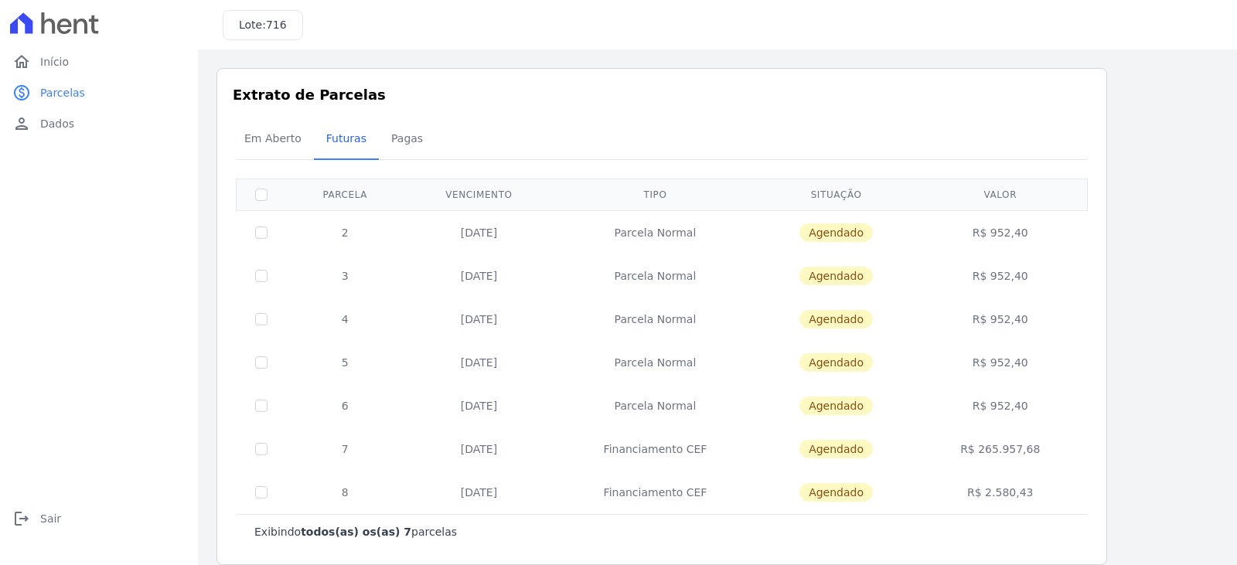
click at [773, 103] on h3 "Extrato de Parcelas" at bounding box center [662, 94] width 858 height 21
drag, startPoint x: 992, startPoint y: 277, endPoint x: 1025, endPoint y: 275, distance: 33.3
click at [1025, 275] on td "R$ 952,40" at bounding box center [1000, 275] width 169 height 43
click at [1029, 275] on td "R$ 952,40" at bounding box center [1000, 275] width 169 height 43
drag, startPoint x: 1029, startPoint y: 275, endPoint x: 995, endPoint y: 281, distance: 34.6
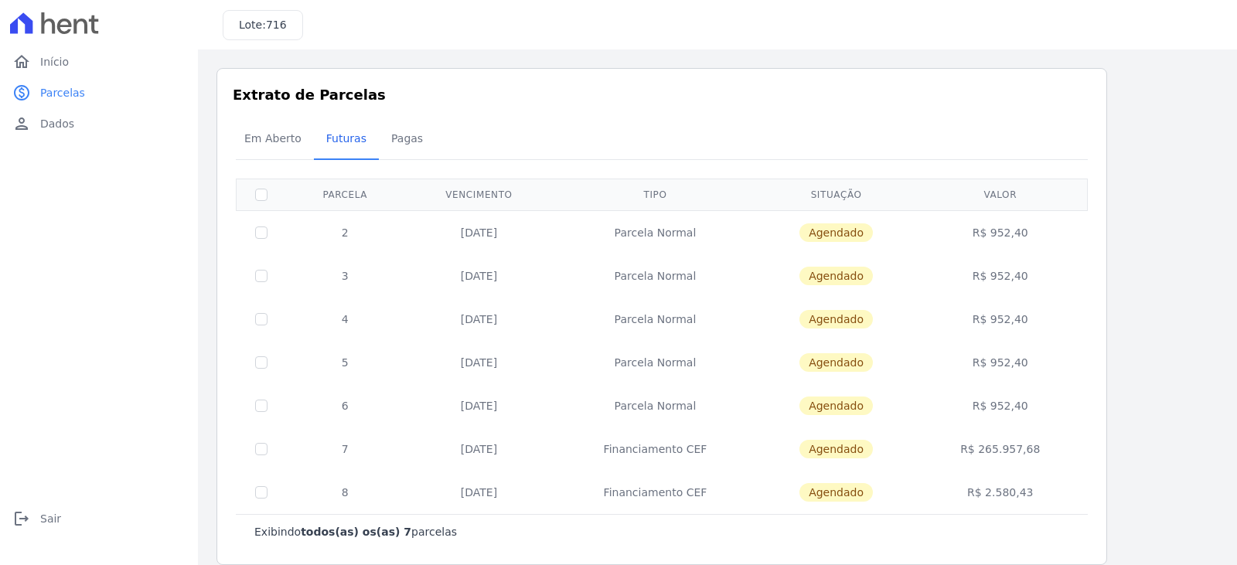
click at [995, 281] on td "R$ 952,40" at bounding box center [1000, 275] width 169 height 43
copy td "952,40"
click at [283, 135] on span "Em Aberto" at bounding box center [273, 138] width 76 height 31
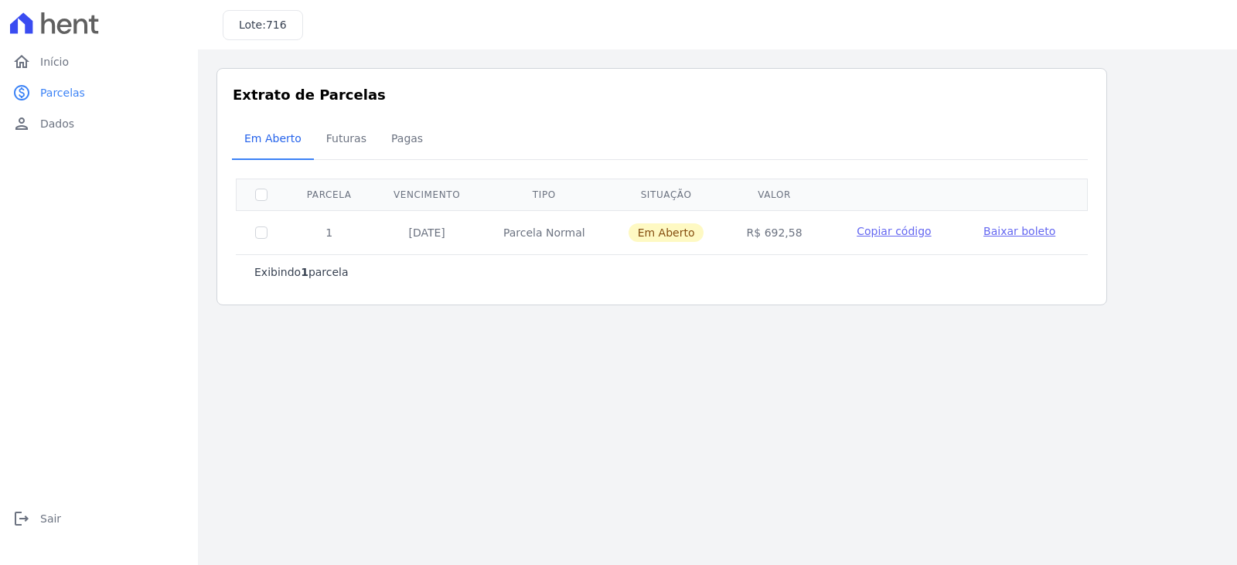
drag, startPoint x: 763, startPoint y: 237, endPoint x: 794, endPoint y: 234, distance: 31.0
click at [794, 234] on td "R$ 692,58" at bounding box center [773, 232] width 97 height 44
copy td "692,58"
click at [760, 234] on td "R$ 692,58" at bounding box center [773, 232] width 97 height 44
click at [336, 154] on span "Futuras" at bounding box center [346, 138] width 59 height 31
